Goal: Information Seeking & Learning: Learn about a topic

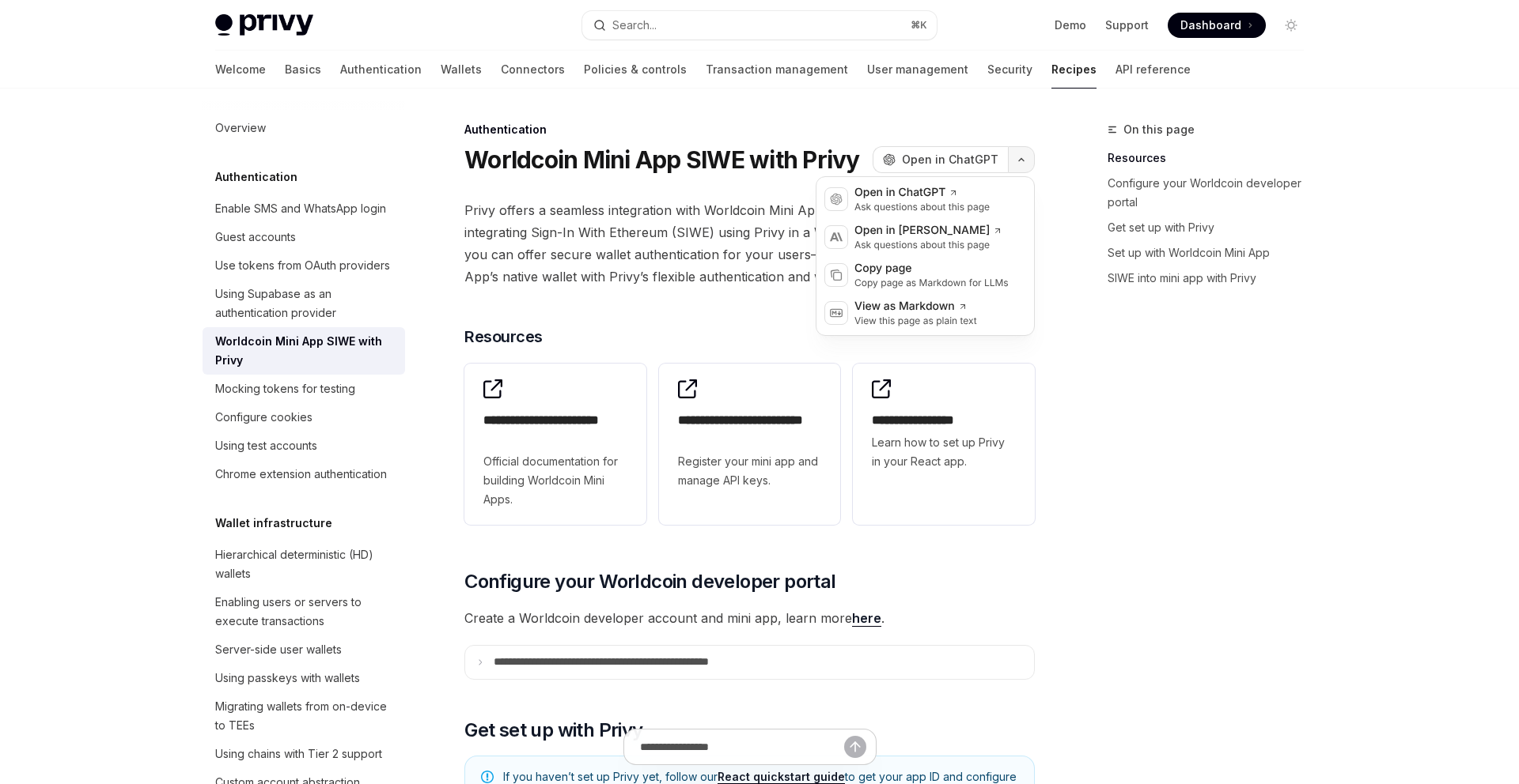
click at [1026, 167] on button "button" at bounding box center [1021, 159] width 27 height 27
click at [966, 270] on div "Copy page" at bounding box center [931, 268] width 155 height 16
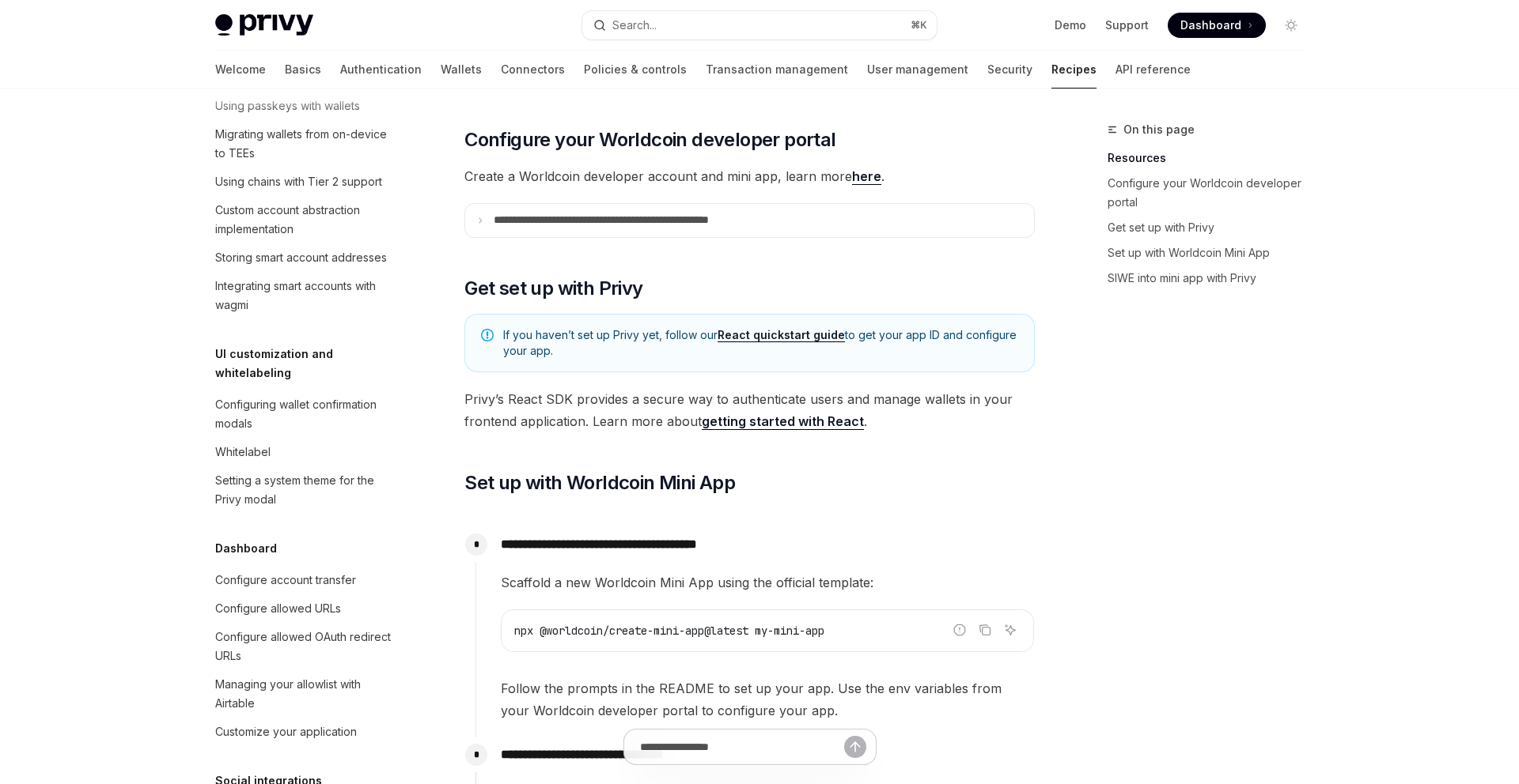
scroll to position [571, 0]
click at [747, 17] on button "Search... ⌘ K" at bounding box center [759, 25] width 354 height 29
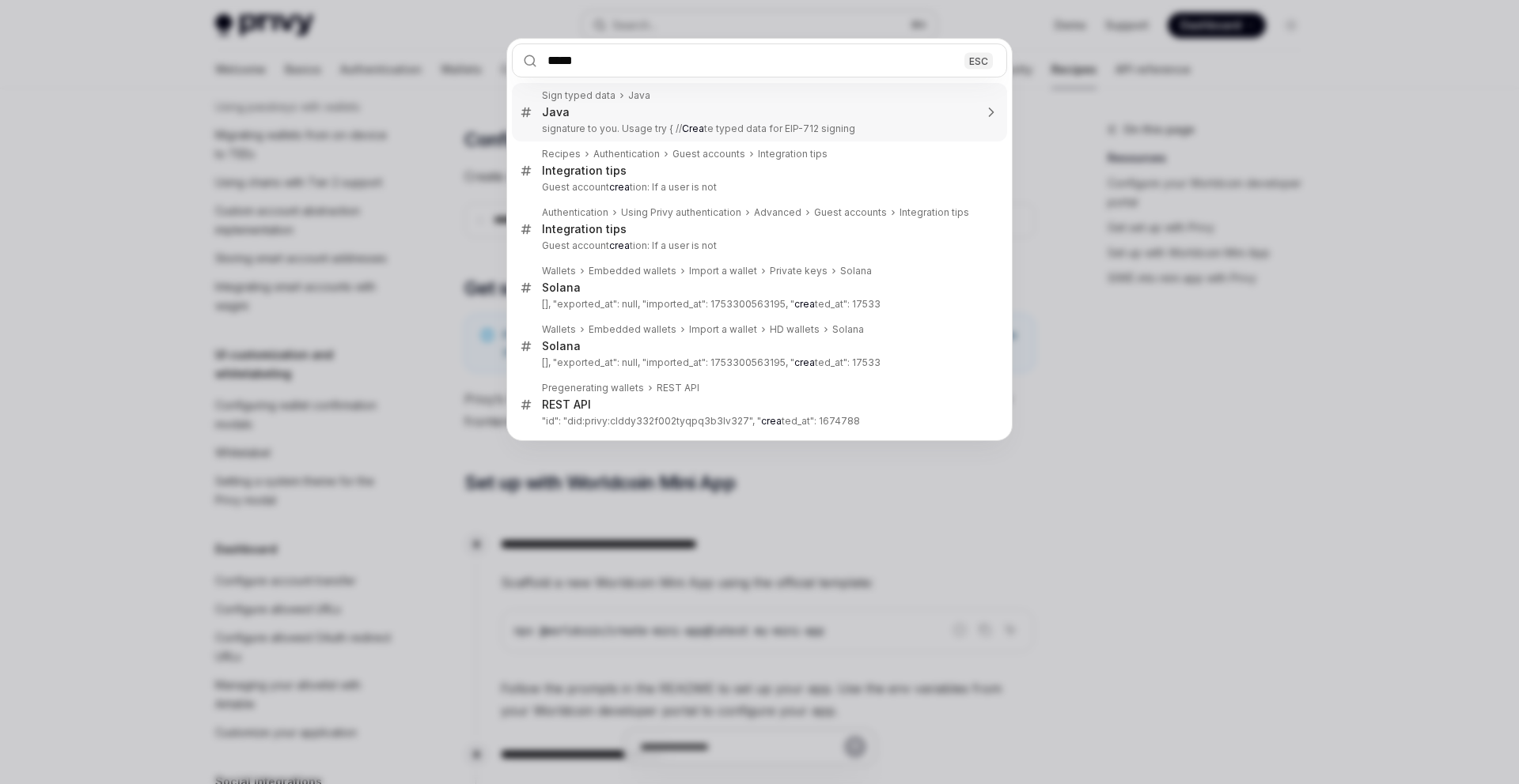
type input "******"
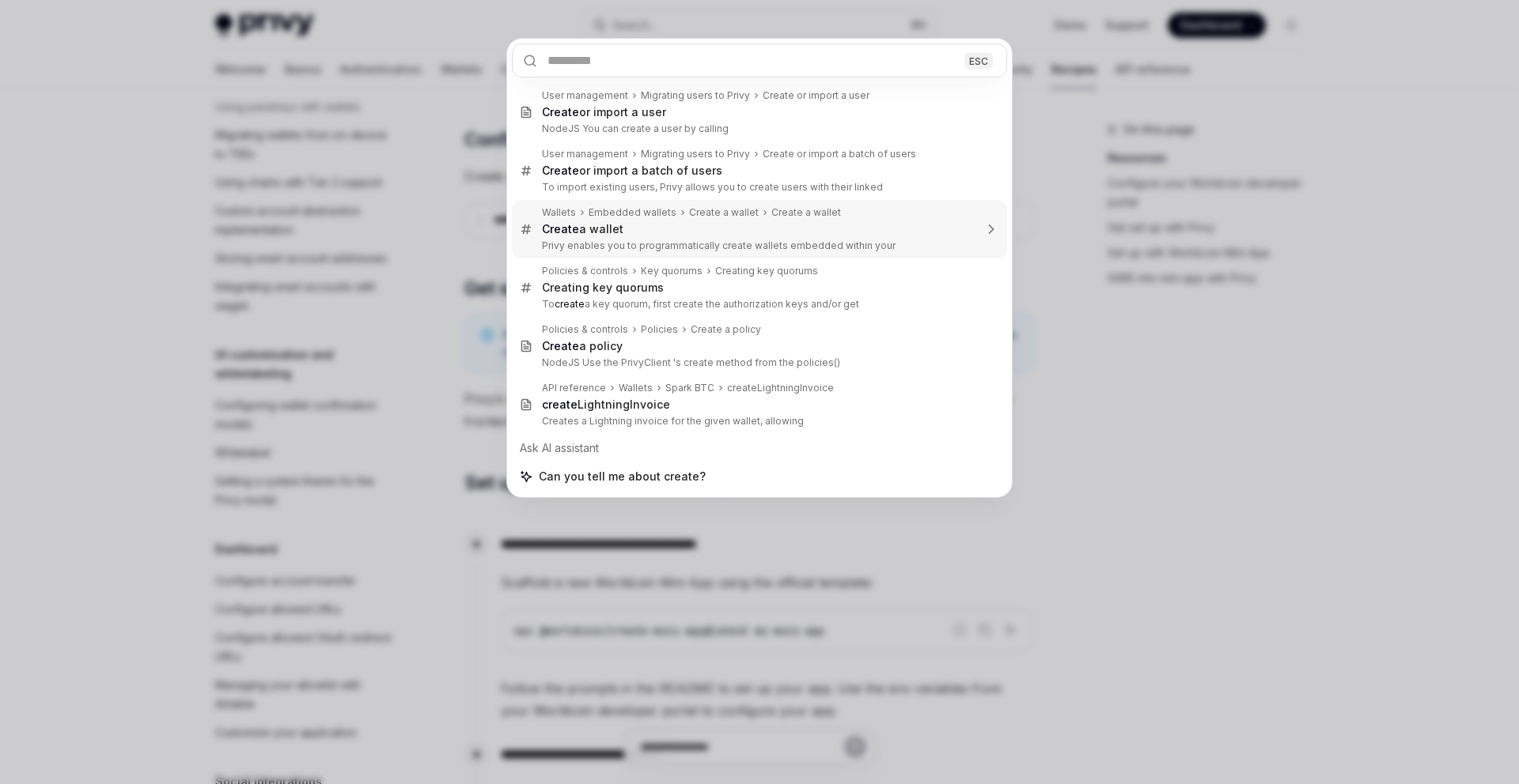
type textarea "*"
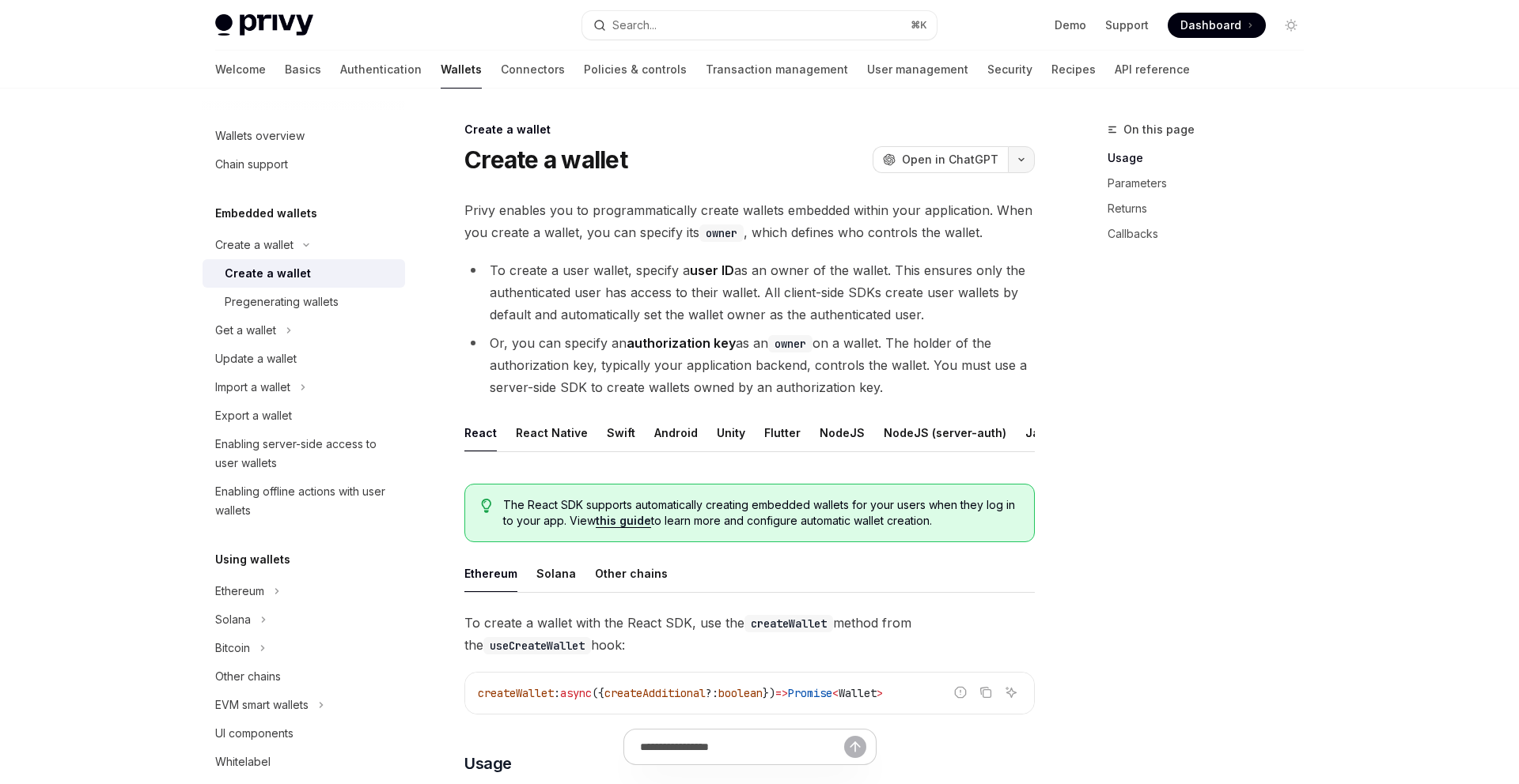
click at [1018, 164] on button "button" at bounding box center [1021, 159] width 27 height 27
click at [952, 272] on div "Copy page" at bounding box center [931, 268] width 155 height 16
click at [1027, 155] on button "button" at bounding box center [1021, 159] width 27 height 27
click at [948, 280] on div "Copy page as Markdown for LLMs" at bounding box center [931, 282] width 155 height 12
click at [681, 24] on button "Search... ⌘ K" at bounding box center [759, 25] width 354 height 29
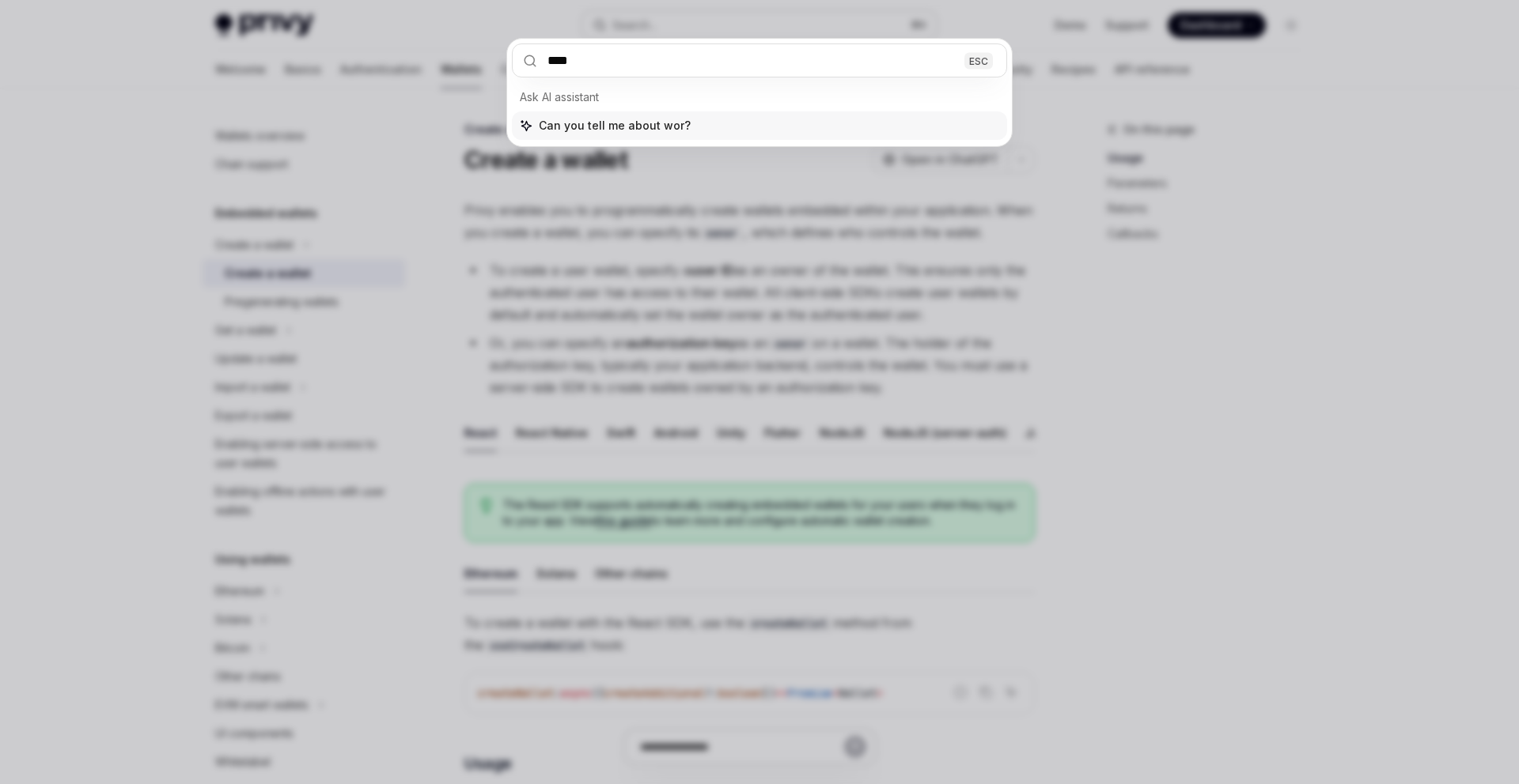
type input "*****"
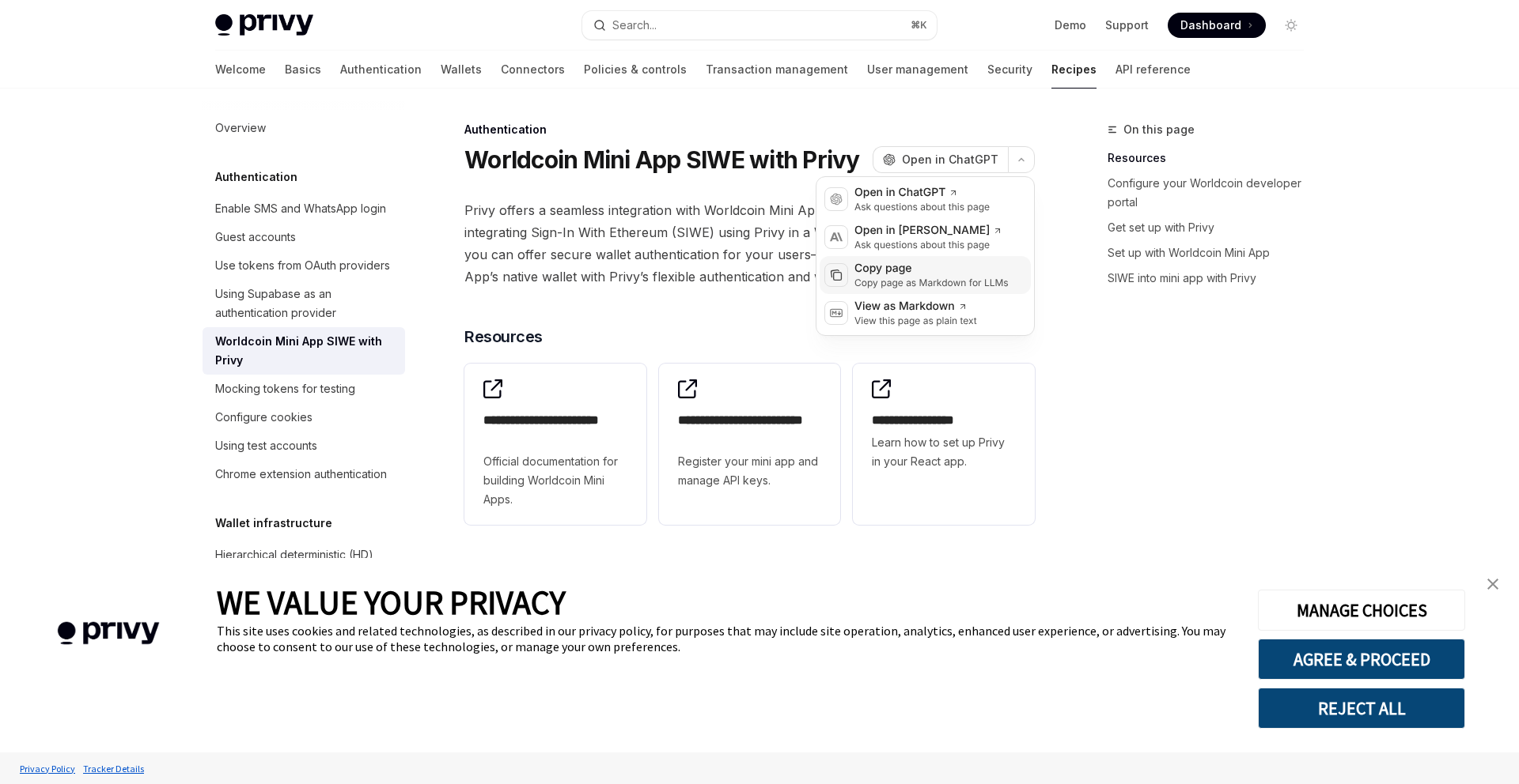
click at [922, 272] on div "Copy page" at bounding box center [931, 268] width 155 height 16
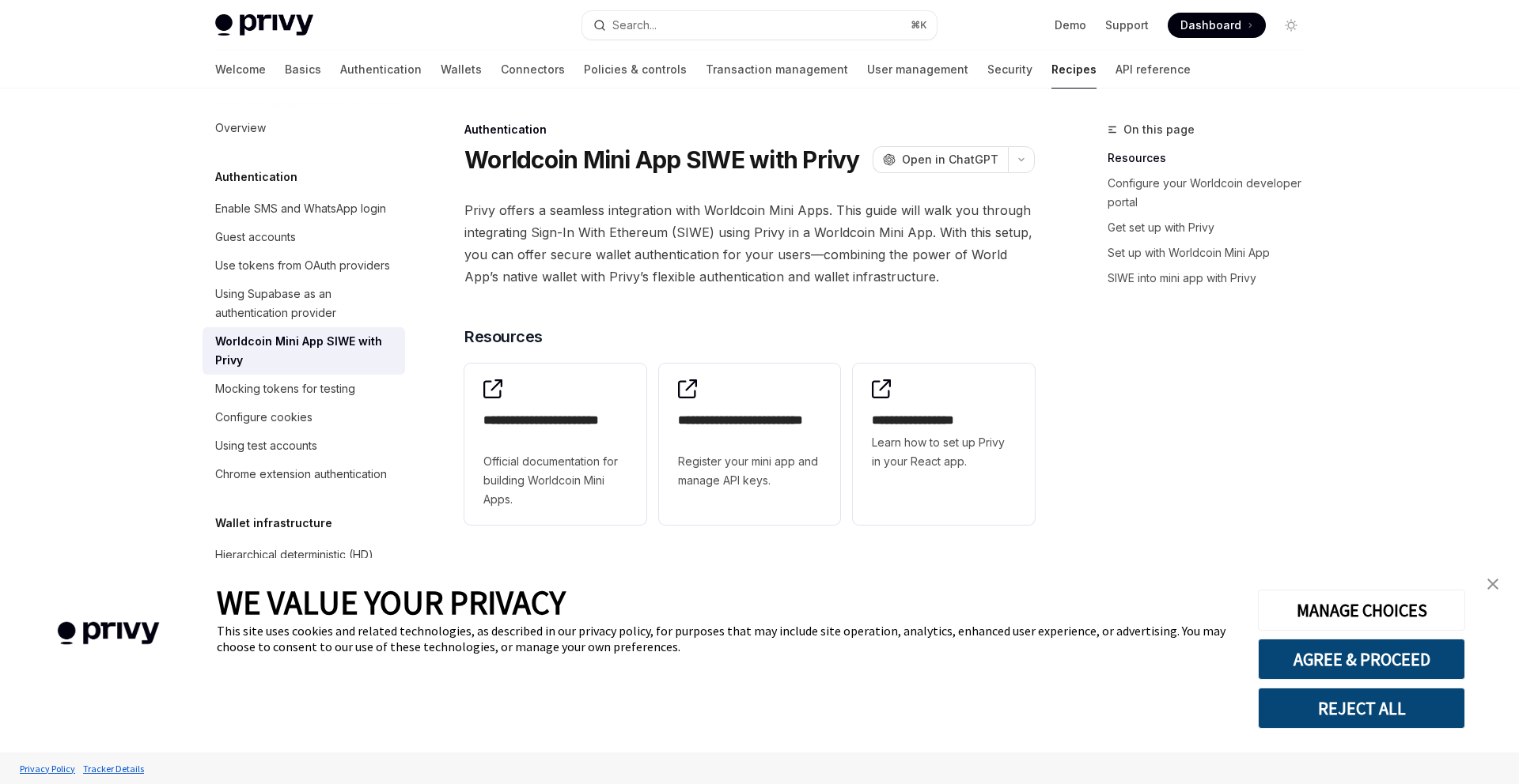
type textarea "*"
